Goal: Task Accomplishment & Management: Use online tool/utility

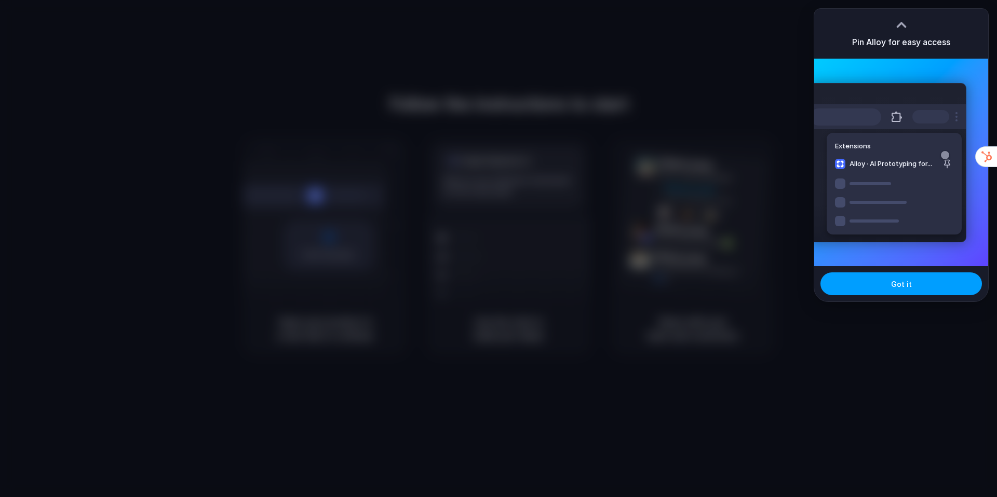
click at [868, 281] on button "Got it" at bounding box center [900, 284] width 161 height 23
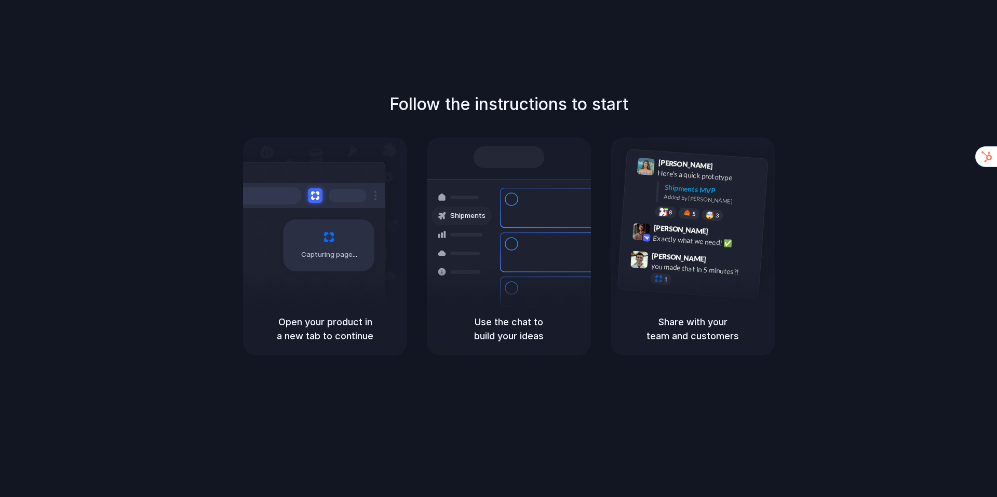
click at [506, 332] on h5 "Use the chat to build your ideas" at bounding box center [508, 329] width 139 height 28
click at [684, 334] on h5 "Share with your team and customers" at bounding box center [692, 329] width 139 height 28
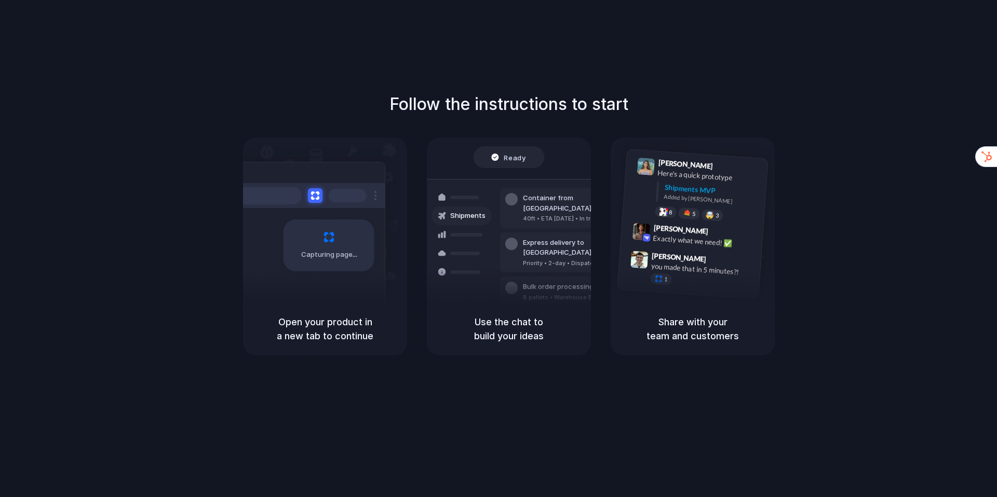
click at [287, 334] on h5 "Open your product in a new tab to continue" at bounding box center [324, 329] width 139 height 28
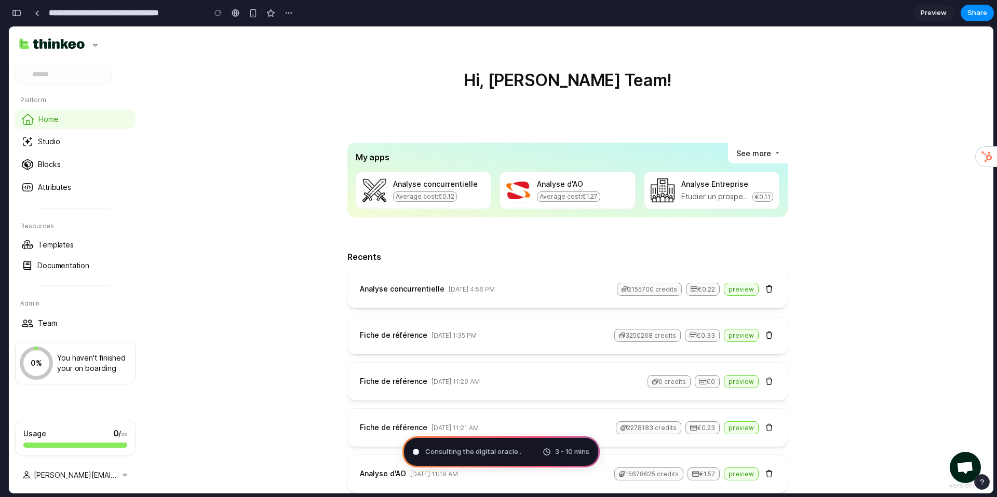
click at [455, 453] on span "Consulting the digital oracle .." at bounding box center [473, 452] width 96 height 10
type input "**********"
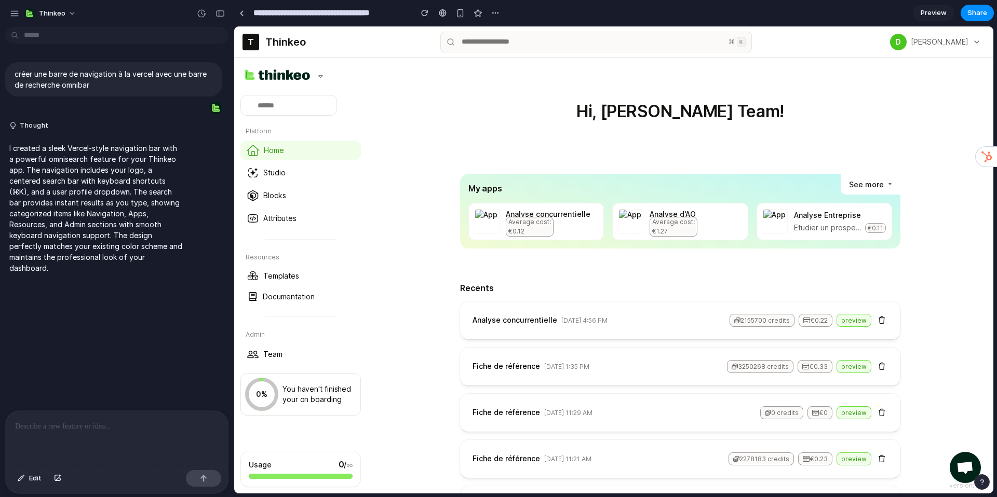
click at [515, 44] on input "text" at bounding box center [596, 42] width 312 height 21
click at [968, 41] on span "Damien" at bounding box center [940, 41] width 58 height 9
click at [285, 46] on div "T Thinkeo" at bounding box center [273, 42] width 63 height 17
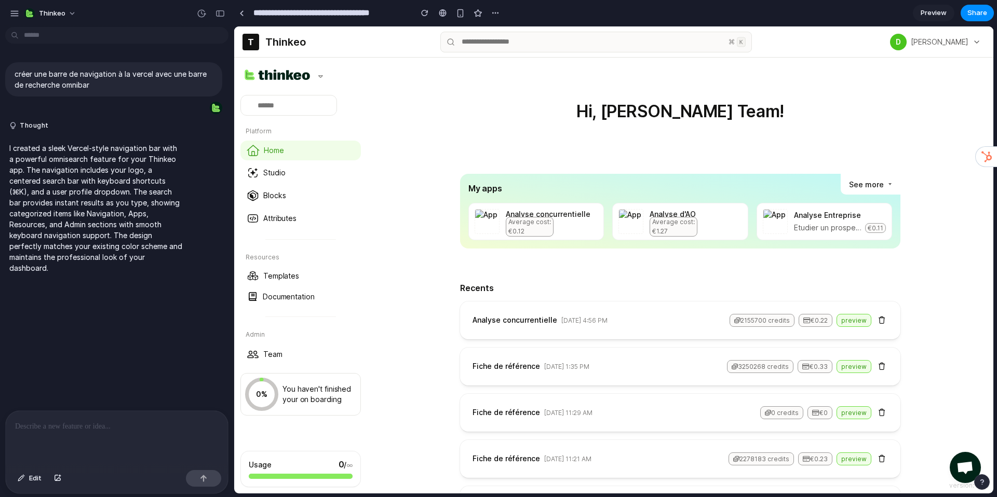
click at [318, 78] on icon "button" at bounding box center [320, 76] width 5 height 7
click at [89, 422] on p at bounding box center [117, 427] width 204 height 12
click at [51, 434] on div at bounding box center [117, 438] width 222 height 55
